Goal: Navigation & Orientation: Find specific page/section

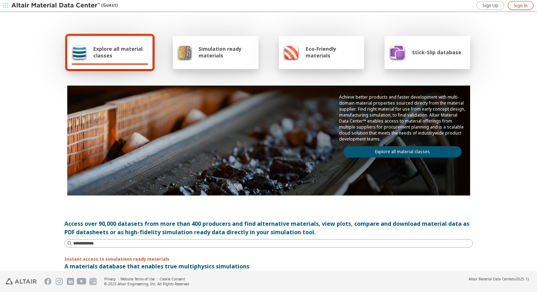
click at [522, 8] on span "Sign In" at bounding box center [521, 6] width 14 height 6
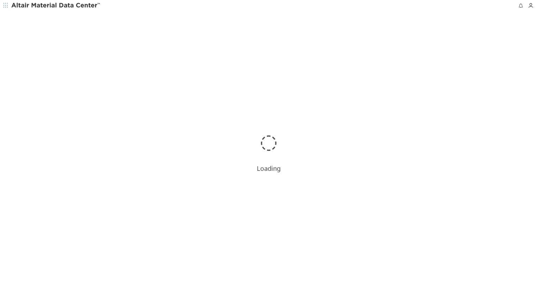
click at [41, 113] on div "Loading" at bounding box center [268, 151] width 537 height 281
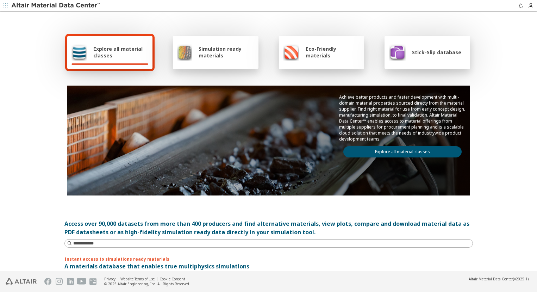
click at [506, 61] on div "Explore all material classes Simulation ready materials Eco-Friendly materials …" at bounding box center [268, 141] width 537 height 259
click at [528, 7] on icon "button" at bounding box center [531, 6] width 6 height 6
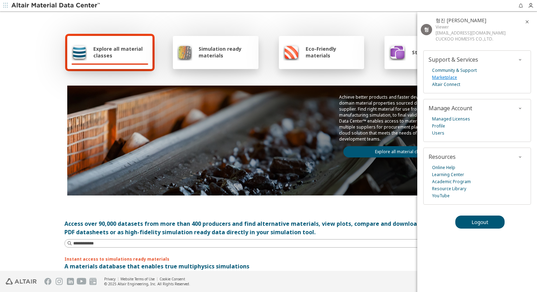
click at [451, 78] on link "Marketplace" at bounding box center [444, 77] width 25 height 7
